Goal: Task Accomplishment & Management: Complete application form

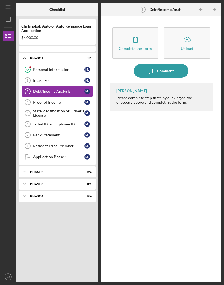
scroll to position [19, 0]
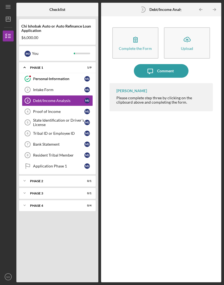
click at [47, 88] on div "Intake Form" at bounding box center [58, 90] width 51 height 4
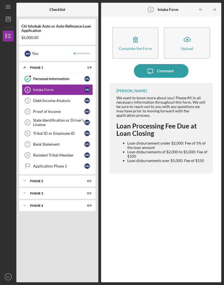
click at [44, 88] on div "Intake Form" at bounding box center [58, 90] width 51 height 4
click at [43, 88] on div "Intake Form" at bounding box center [58, 90] width 51 height 4
click at [42, 88] on div "Intake Form" at bounding box center [58, 90] width 51 height 4
click at [132, 33] on icon "button" at bounding box center [135, 40] width 14 height 14
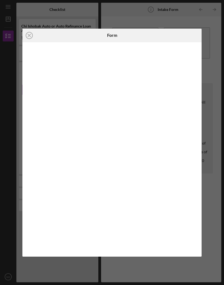
scroll to position [21, 0]
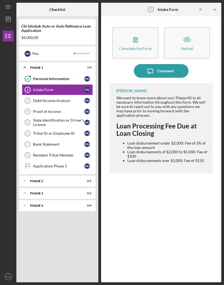
scroll to position [19, 0]
click at [46, 98] on div "Debt/Income Analysis" at bounding box center [58, 100] width 51 height 4
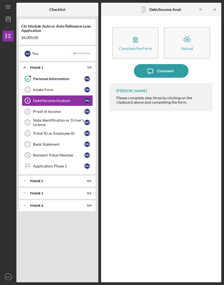
click at [137, 37] on icon "button" at bounding box center [135, 39] width 4 height 5
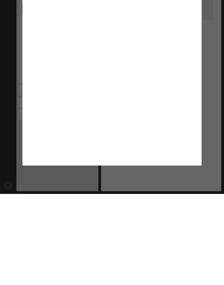
scroll to position [21, 0]
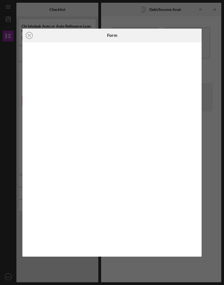
click at [175, 43] on div at bounding box center [111, 149] width 179 height 214
click at [195, 48] on iframe at bounding box center [112, 149] width 169 height 203
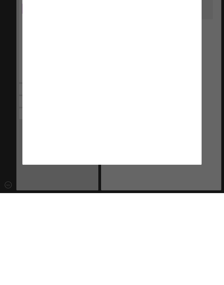
click at [199, 112] on div at bounding box center [111, 149] width 179 height 214
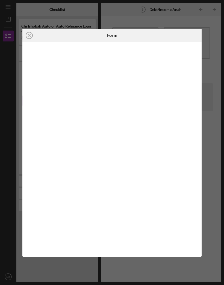
scroll to position [19, 0]
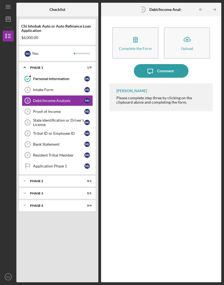
click at [50, 106] on link "Proof of Income 4 Proof of Income [PERSON_NAME]" at bounding box center [57, 111] width 71 height 11
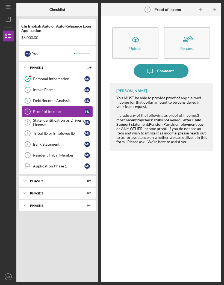
click at [137, 46] on div "Upload" at bounding box center [135, 48] width 12 height 4
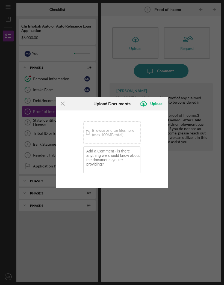
click at [64, 104] on icon "Icon/Menu Close" at bounding box center [63, 104] width 14 height 14
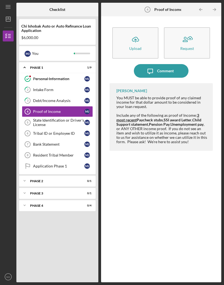
click at [53, 131] on div "Tribal ID or Employee ID" at bounding box center [58, 133] width 51 height 4
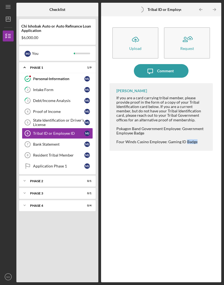
click at [171, 147] on div "[PERSON_NAME] If you are a card carrying tribal member, please provide proof in…" at bounding box center [160, 178] width 103 height 191
click at [166, 167] on div "[PERSON_NAME] If you are a card carrying tribal member, please provide proof in…" at bounding box center [160, 178] width 103 height 191
click at [167, 169] on div "[PERSON_NAME] If you are a card carrying tribal member, please provide proof in…" at bounding box center [160, 178] width 103 height 191
click at [70, 128] on link "Tribal ID or Employee ID 6 Tribal ID or Employee ID [PERSON_NAME]" at bounding box center [57, 133] width 71 height 11
click at [76, 131] on div "Tribal ID or Employee ID" at bounding box center [58, 133] width 51 height 4
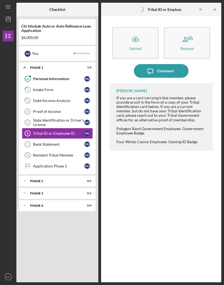
click at [140, 46] on div "Upload" at bounding box center [135, 48] width 12 height 4
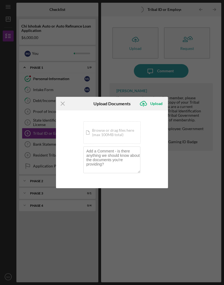
click at [67, 104] on icon "Icon/Menu Close" at bounding box center [63, 104] width 14 height 14
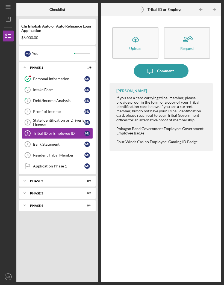
click at [22, 105] on icon "Proof of Income 4" at bounding box center [28, 112] width 14 height 14
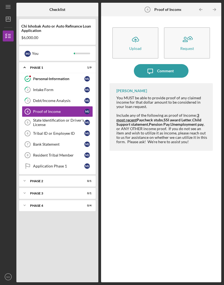
click at [65, 150] on link "Resident Tribal Member 8 Resident Tribal Member [PERSON_NAME]" at bounding box center [57, 155] width 71 height 11
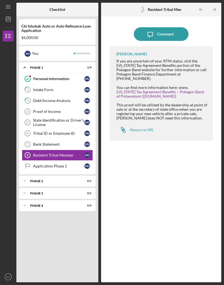
click at [214, 138] on div "Icon/Message Comment [PERSON_NAME] If you are uncertain of your RTM status, vis…" at bounding box center [161, 149] width 115 height 260
click at [52, 109] on div "Proof of Income" at bounding box center [58, 111] width 51 height 4
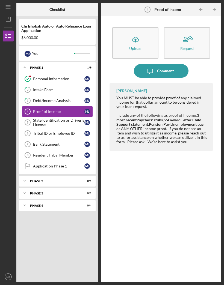
click at [56, 118] on div "State Identification or Driver's License" at bounding box center [58, 122] width 51 height 9
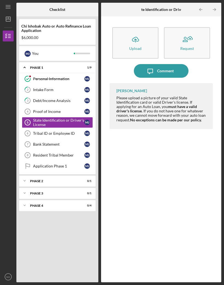
click at [213, 208] on div "Icon/Upload Upload Request Icon/Message Comment [PERSON_NAME] Please upload a p…" at bounding box center [161, 149] width 115 height 260
click at [68, 131] on div "Tribal ID or Employee ID" at bounding box center [58, 133] width 51 height 4
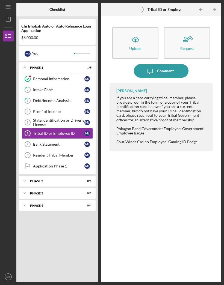
click at [135, 33] on icon "Icon/Upload" at bounding box center [135, 40] width 14 height 14
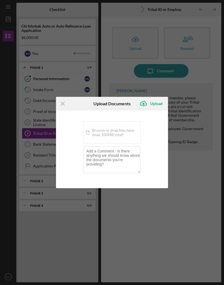
click at [63, 104] on icon "Icon/Menu Close" at bounding box center [63, 104] width 14 height 14
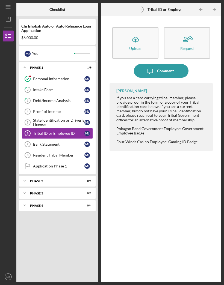
click at [58, 164] on div "Application Phase 1" at bounding box center [58, 166] width 51 height 4
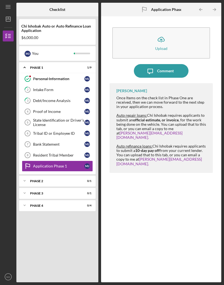
click at [51, 109] on div "Proof of Income" at bounding box center [58, 111] width 51 height 4
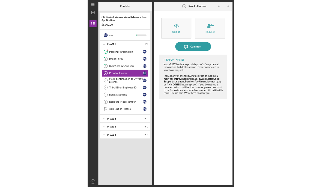
scroll to position [68, 0]
